Goal: Task Accomplishment & Management: Complete application form

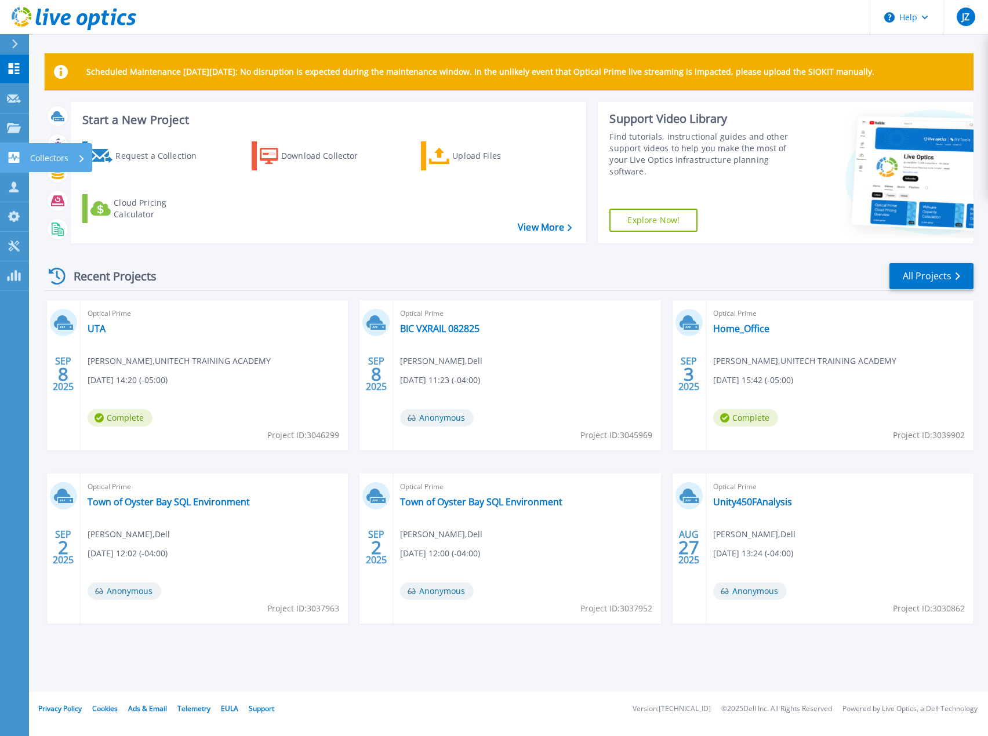
click at [25, 164] on link "Collectors Collectors" at bounding box center [14, 158] width 29 height 30
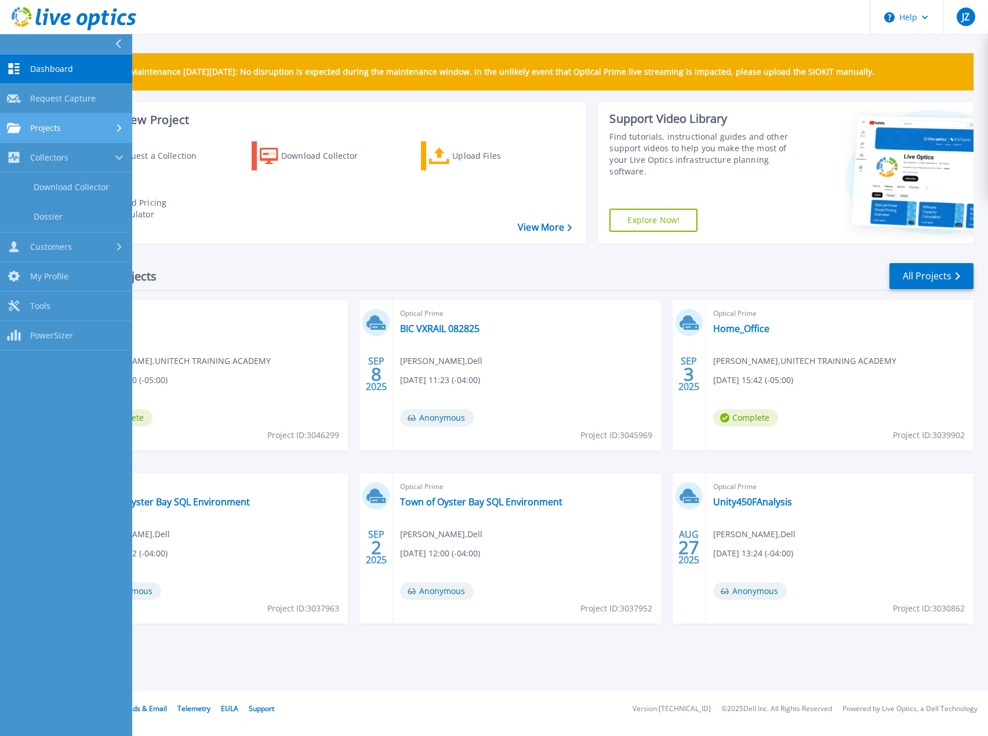
click at [81, 123] on div "Projects" at bounding box center [66, 128] width 118 height 10
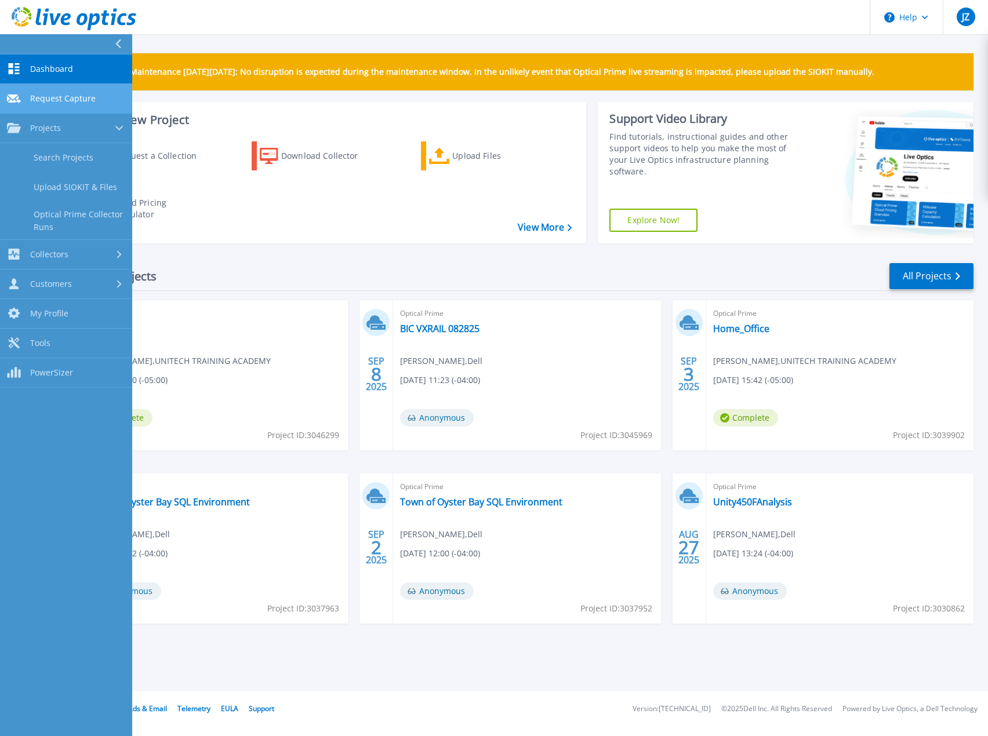
click at [77, 100] on span "Request Capture" at bounding box center [63, 98] width 66 height 10
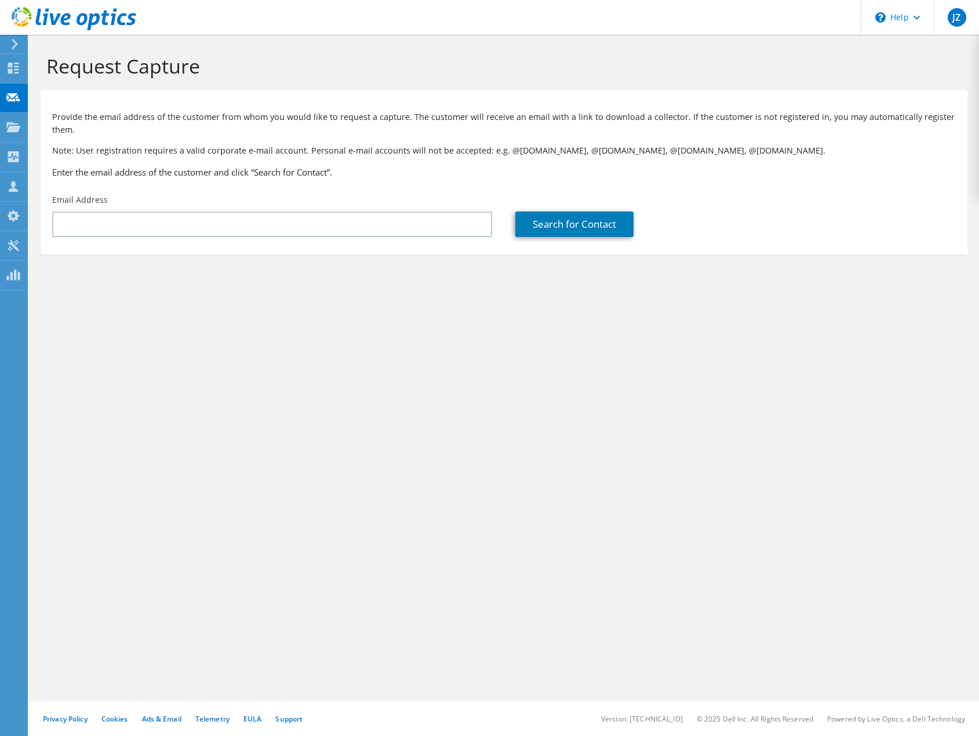
drag, startPoint x: 260, startPoint y: 330, endPoint x: 250, endPoint y: 202, distance: 127.9
click at [260, 330] on div "Request Capture Provide the email address of the customer from whom you would l…" at bounding box center [504, 385] width 950 height 701
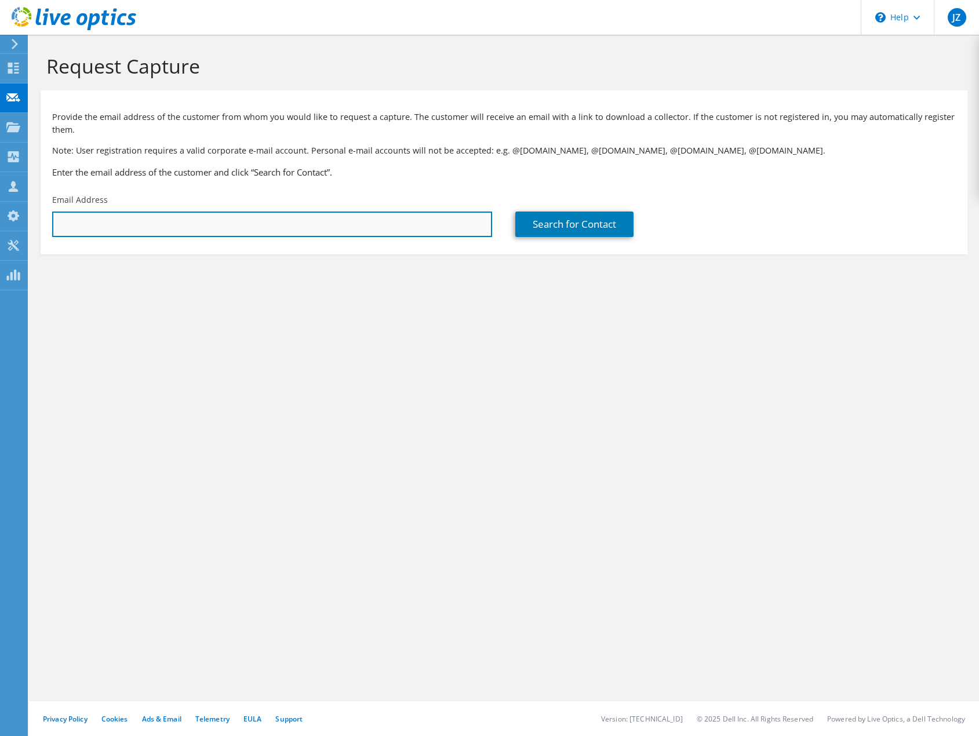
click at [252, 231] on input "text" at bounding box center [272, 225] width 440 height 26
paste input "[EMAIL_ADDRESS][DOMAIN_NAME]"
type input "[EMAIL_ADDRESS][DOMAIN_NAME]"
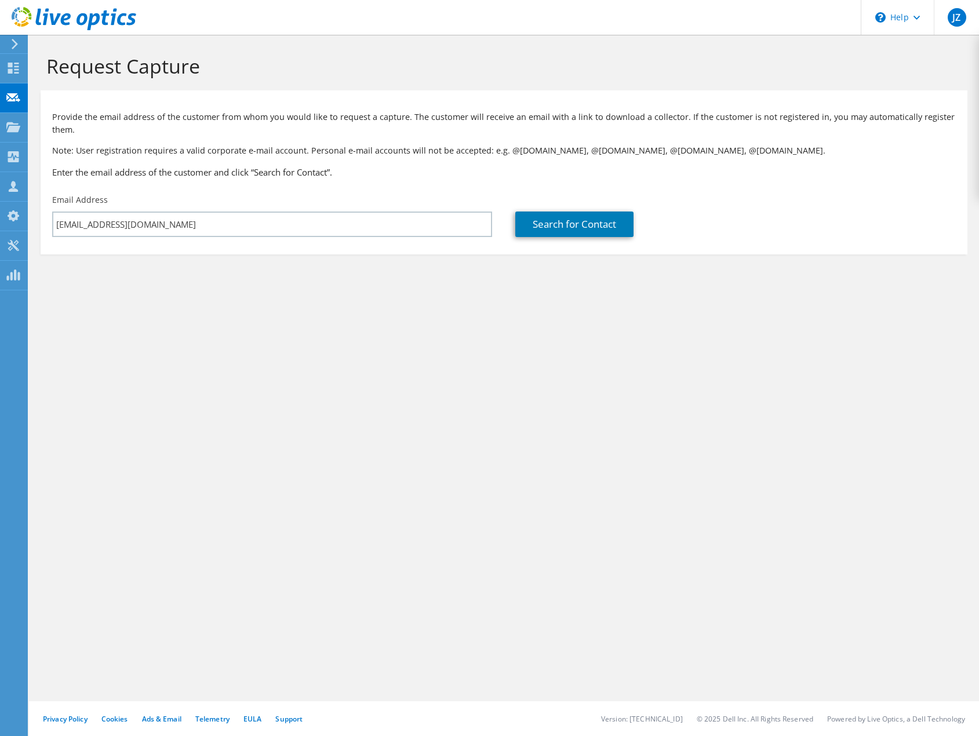
click at [311, 323] on div "Request Capture Provide the email address of the customer from whom you would l…" at bounding box center [504, 385] width 950 height 701
click at [620, 227] on link "Search for Contact" at bounding box center [574, 225] width 118 height 26
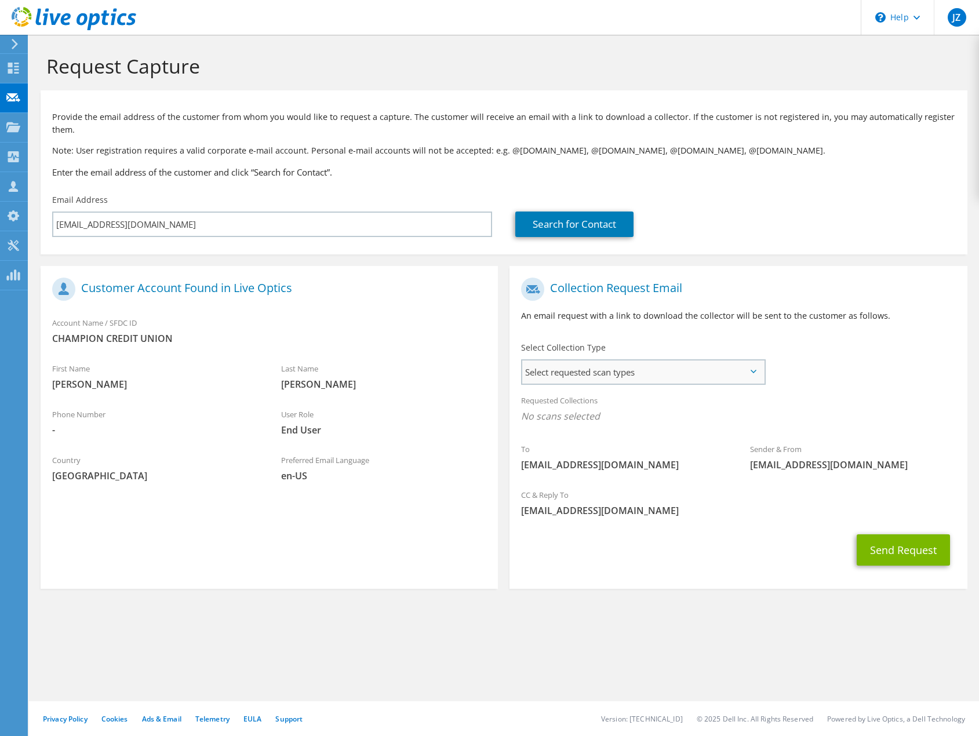
click at [650, 366] on span "Select requested scan types" at bounding box center [642, 372] width 241 height 23
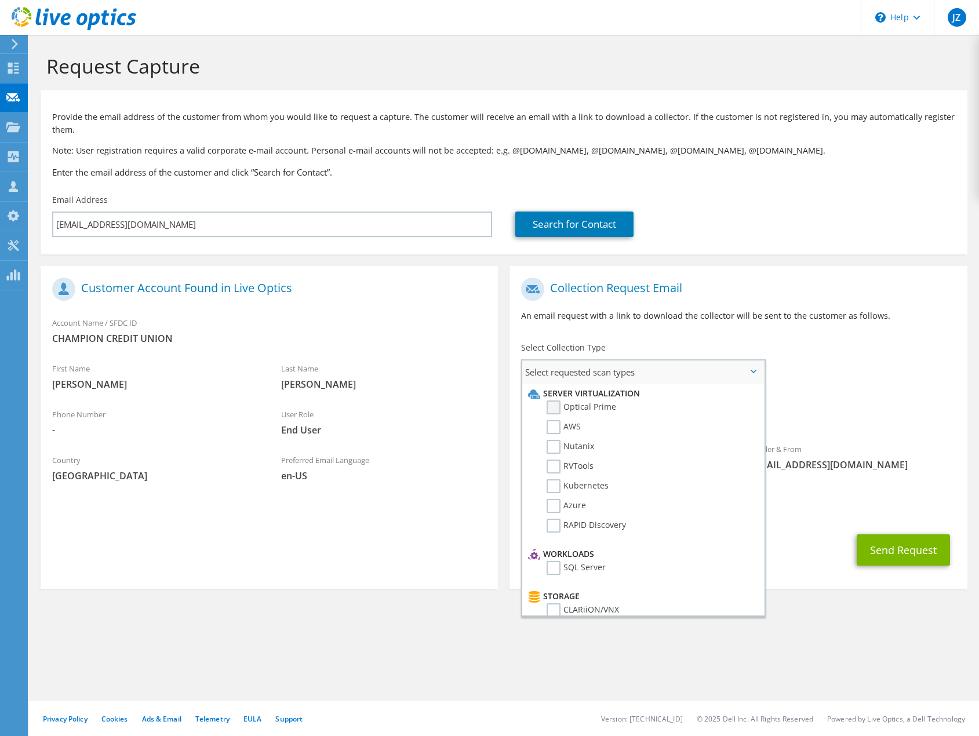
click at [595, 405] on label "Optical Prime" at bounding box center [582, 408] width 70 height 14
click at [0, 0] on input "Optical Prime" at bounding box center [0, 0] width 0 height 0
click at [791, 657] on div "Request Capture Provide the email address of the customer from whom you would l…" at bounding box center [504, 385] width 950 height 701
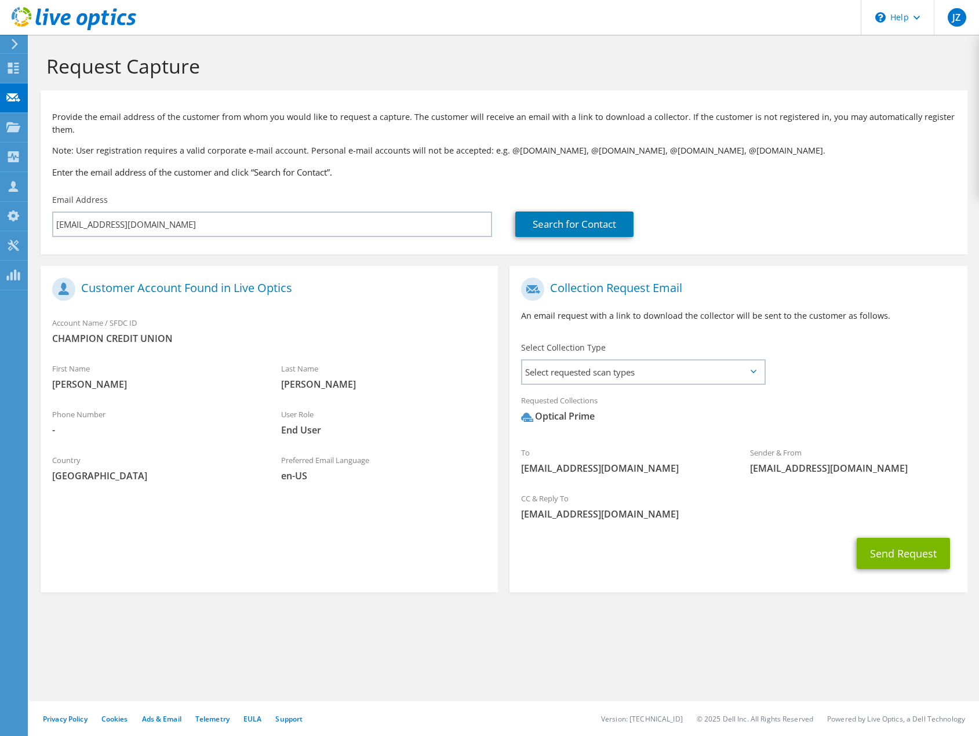
click at [666, 642] on section "Request Capture Provide the email address of the customer from whom you would l…" at bounding box center [504, 343] width 950 height 616
click at [890, 369] on div "To [EMAIL_ADDRESS][DOMAIN_NAME] Sender & From [EMAIL_ADDRESS][DOMAIN_NAME]" at bounding box center [738, 379] width 457 height 215
drag, startPoint x: 759, startPoint y: 573, endPoint x: 812, endPoint y: 570, distance: 52.3
click at [772, 573] on div "Send Request" at bounding box center [738, 553] width 457 height 43
click at [891, 558] on button "Send Request" at bounding box center [903, 553] width 93 height 31
